Goal: Task Accomplishment & Management: Manage account settings

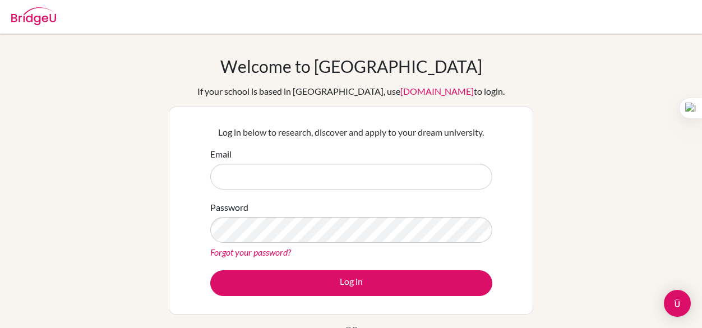
type input "[EMAIL_ADDRESS][DOMAIN_NAME]"
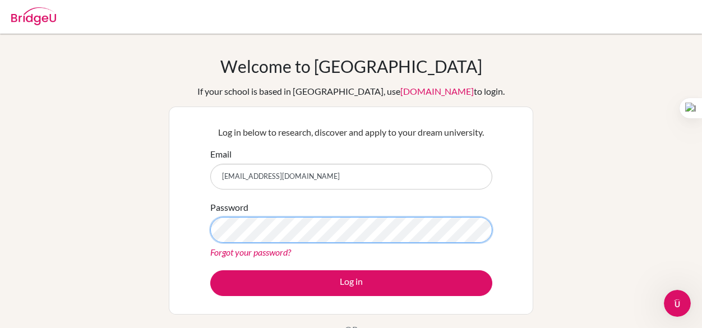
click at [210, 270] on button "Log in" at bounding box center [351, 283] width 282 height 26
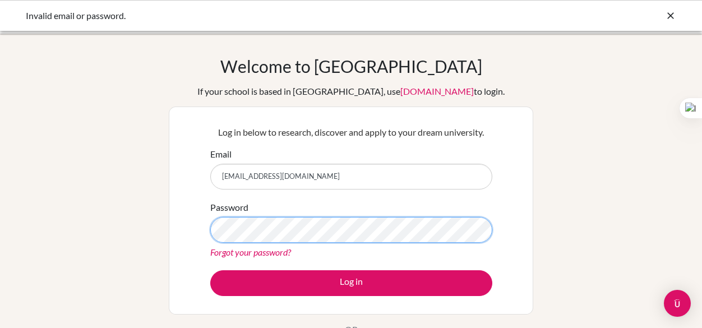
click at [210, 270] on button "Log in" at bounding box center [351, 283] width 282 height 26
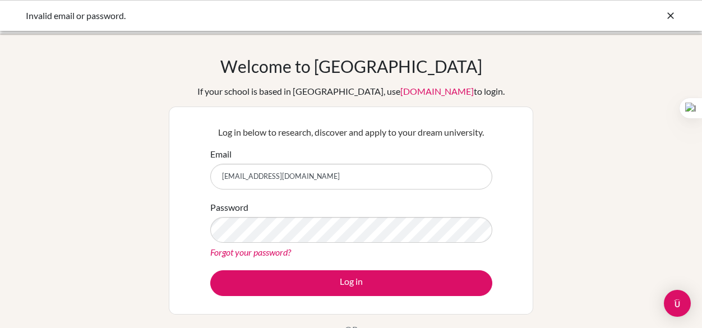
click at [239, 251] on link "Forgot your password?" at bounding box center [250, 252] width 81 height 11
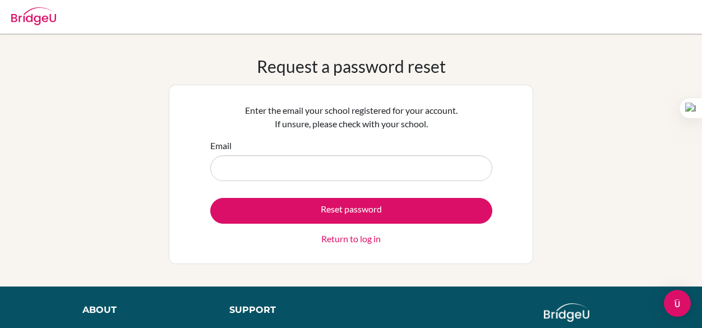
click at [47, 27] on div at bounding box center [33, 15] width 45 height 34
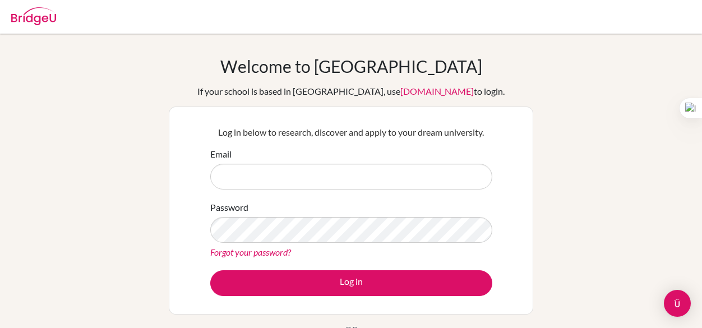
click at [323, 167] on input "Email" at bounding box center [351, 177] width 282 height 26
type input "[EMAIL_ADDRESS][DOMAIN_NAME]"
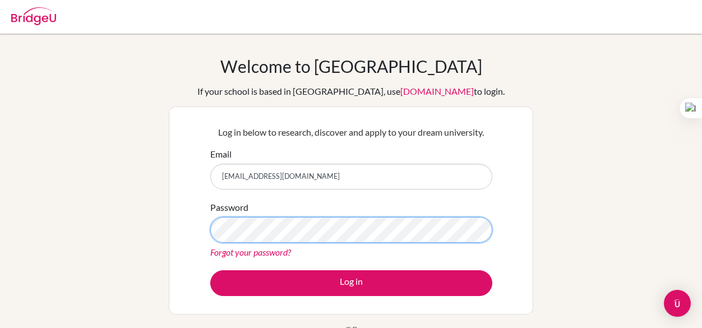
click at [210, 270] on button "Log in" at bounding box center [351, 283] width 282 height 26
